Goal: Information Seeking & Learning: Learn about a topic

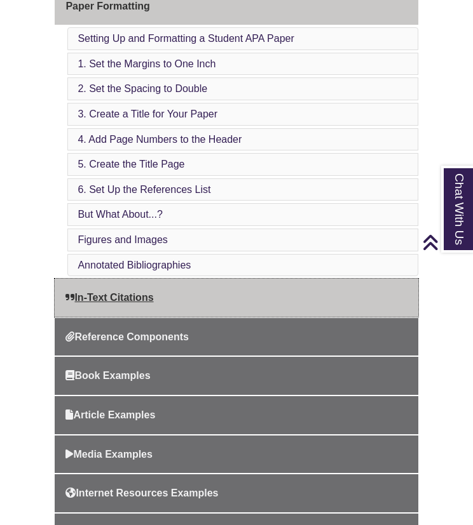
scroll to position [445, 0]
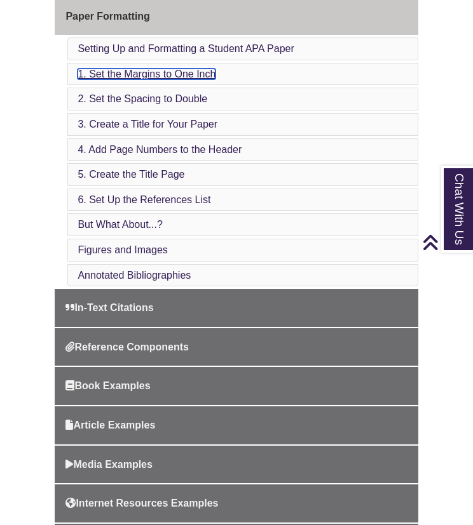
click at [123, 70] on link "1. Set the Margins to One Inch" at bounding box center [146, 74] width 138 height 11
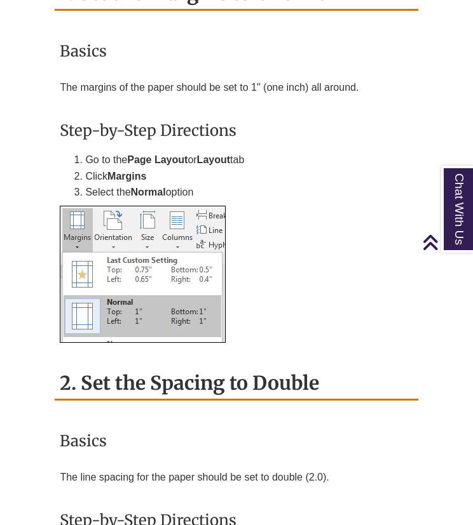
scroll to position [1693, 0]
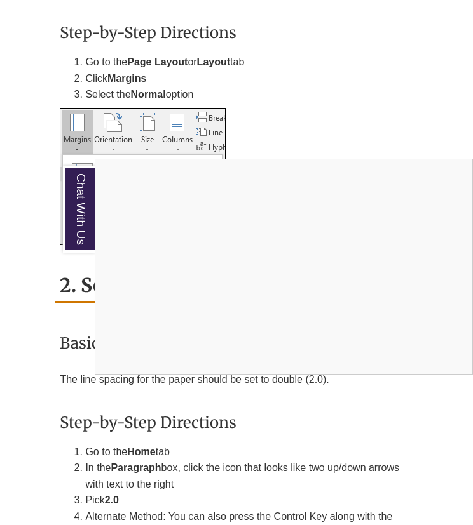
click at [204, 450] on div "Chat With Us" at bounding box center [236, 262] width 473 height 525
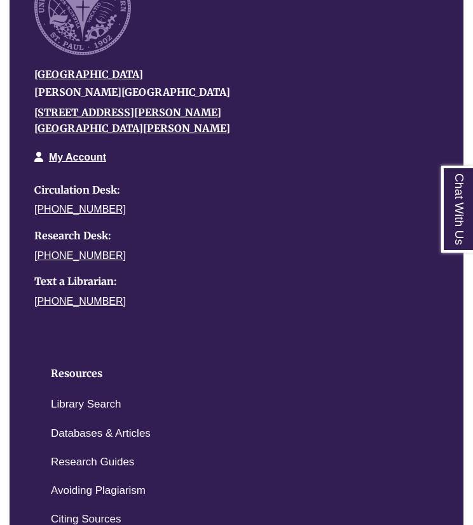
scroll to position [7283, 0]
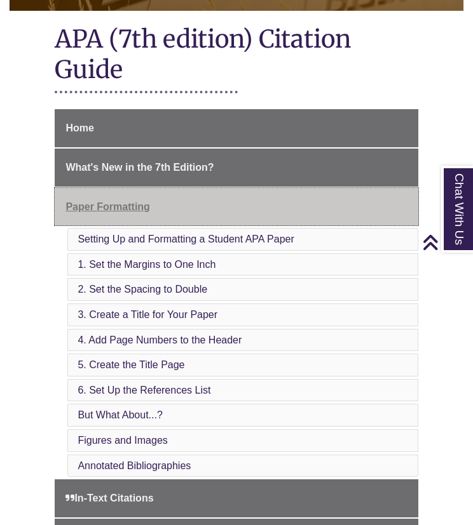
scroll to position [254, 0]
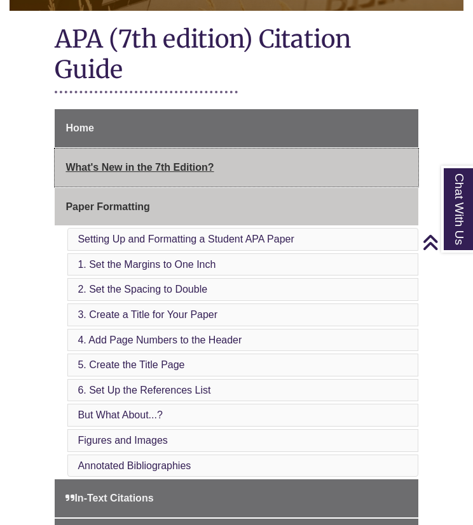
click at [128, 182] on link "What's New in the 7th Edition?" at bounding box center [236, 168] width 363 height 38
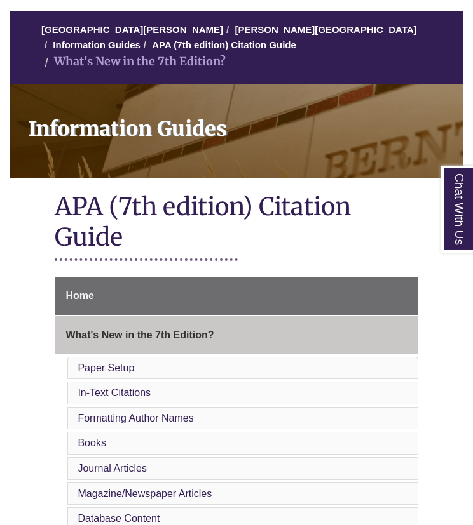
scroll to position [254, 0]
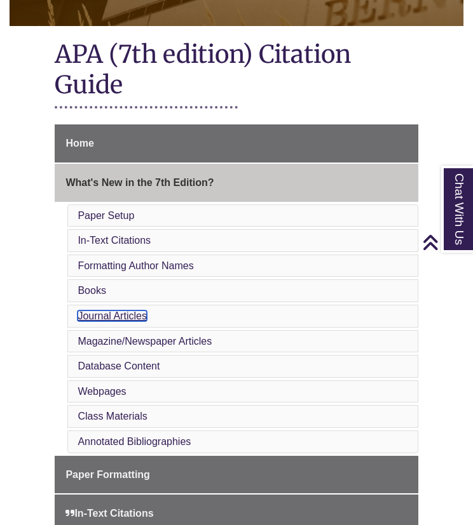
click at [99, 311] on link "Journal Articles" at bounding box center [111, 316] width 69 height 11
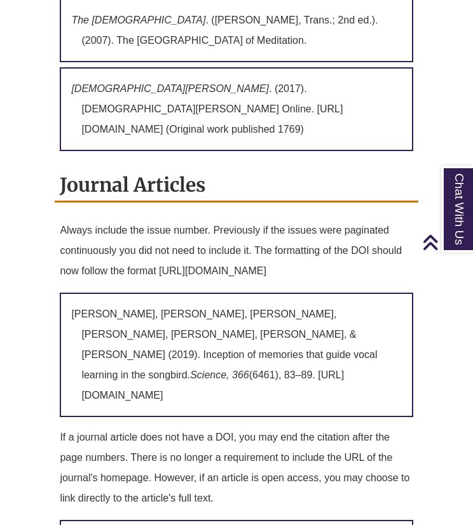
scroll to position [254, 0]
